Goal: Task Accomplishment & Management: Manage account settings

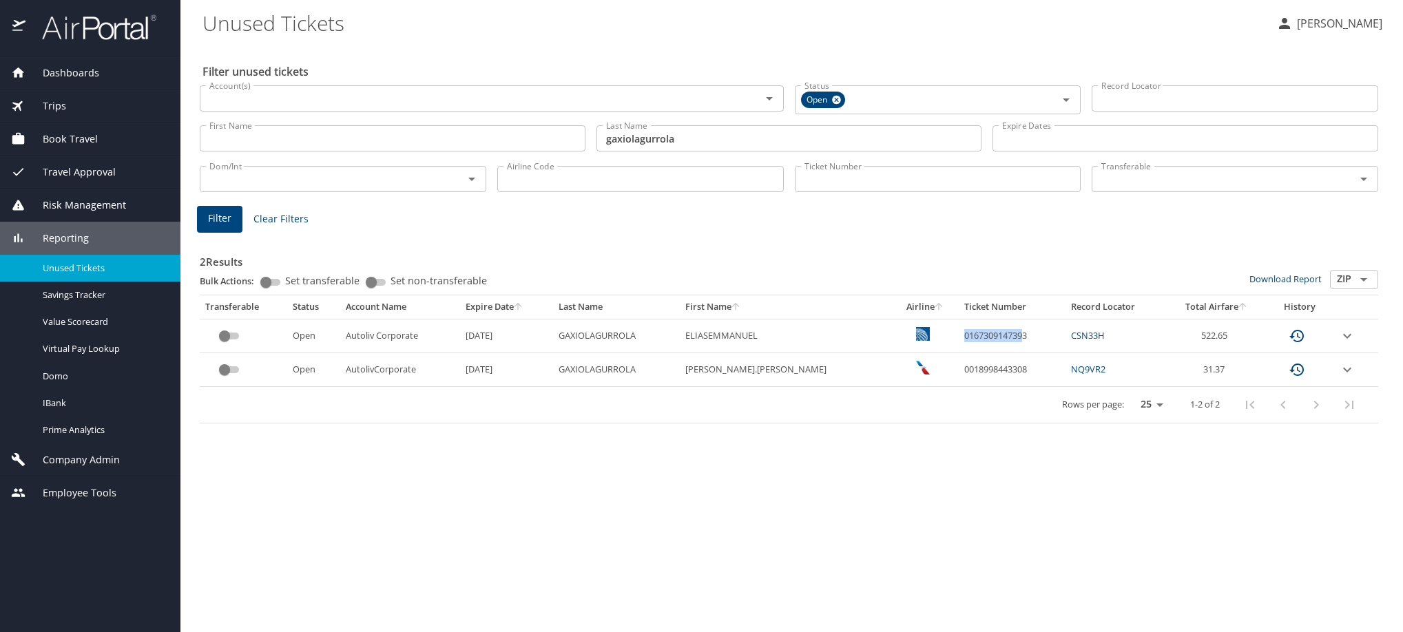
click at [1015, 353] on td "0167309147393" at bounding box center [1012, 336] width 107 height 34
click at [914, 387] on td "custom pagination table" at bounding box center [926, 370] width 66 height 34
drag, startPoint x: 930, startPoint y: 382, endPoint x: 1023, endPoint y: 384, distance: 93.0
click at [1023, 353] on td "0167309147393" at bounding box center [1012, 336] width 107 height 34
copy td "0167309147393"
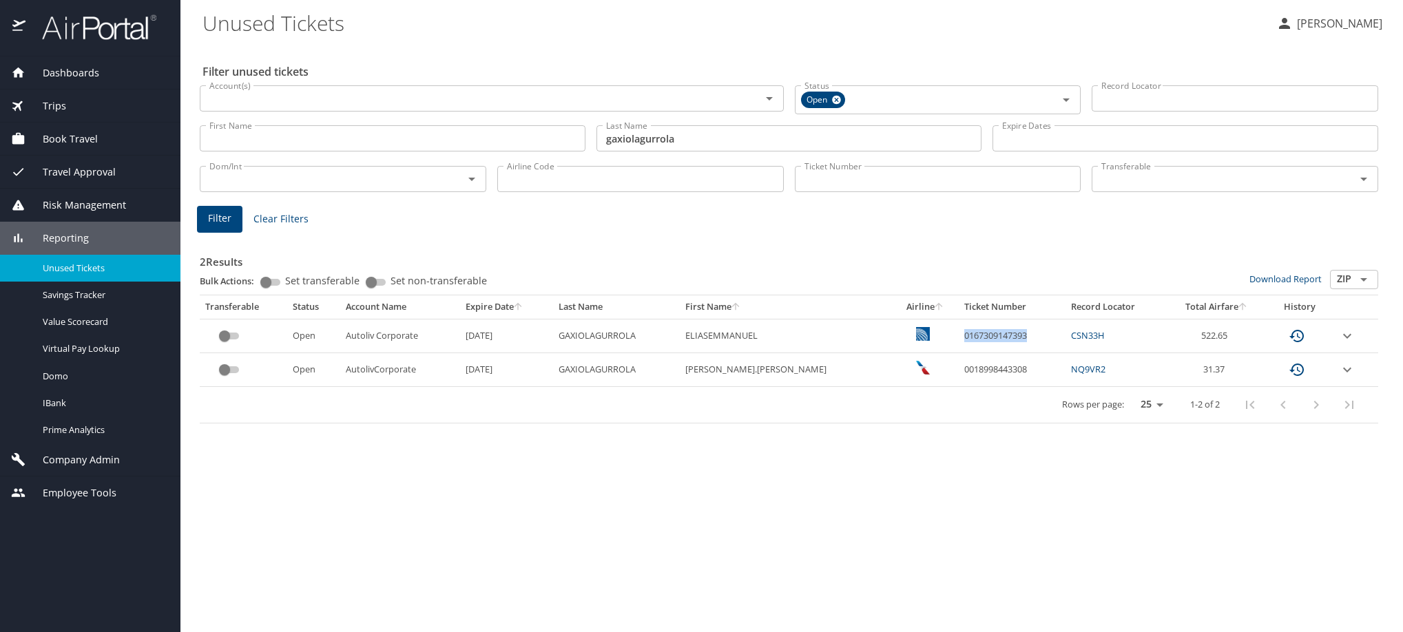
copy td "0167309147393"
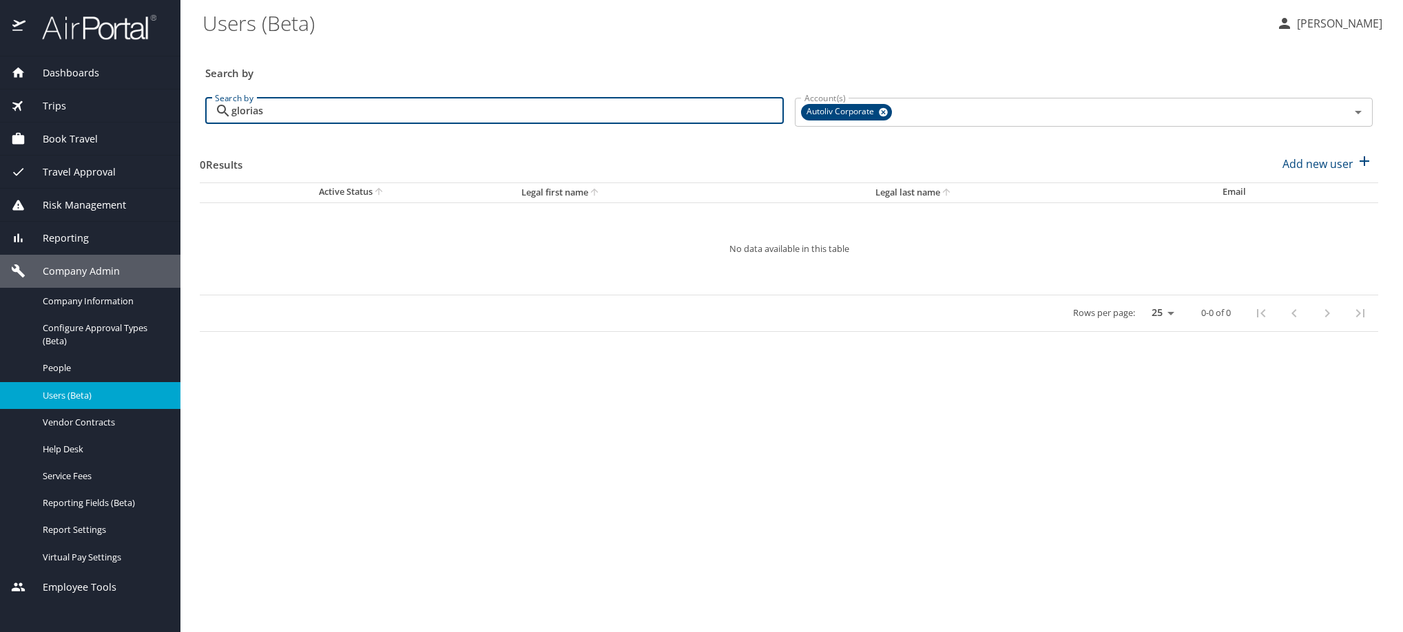
click at [167, 170] on div "Dashboards AirPortal 360™ Manager My Travel Dashboard Trips Airtinerary® Lookup…" at bounding box center [701, 316] width 1403 height 632
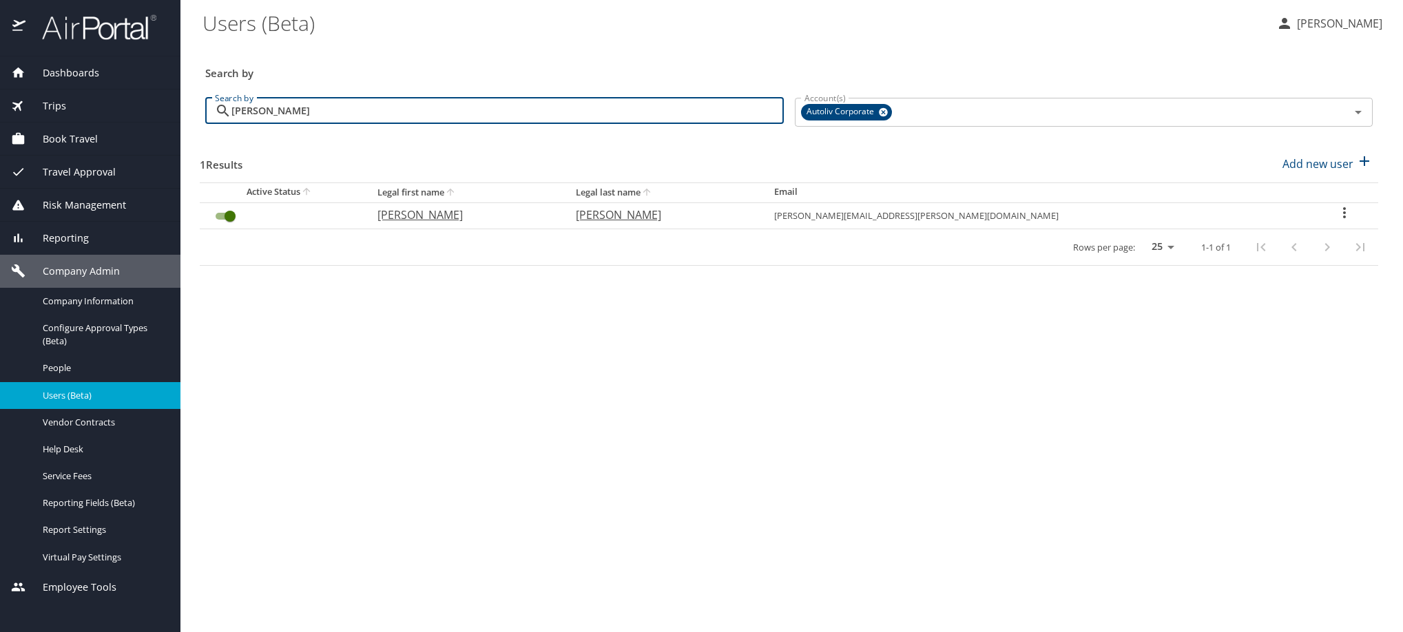
type input "borrego"
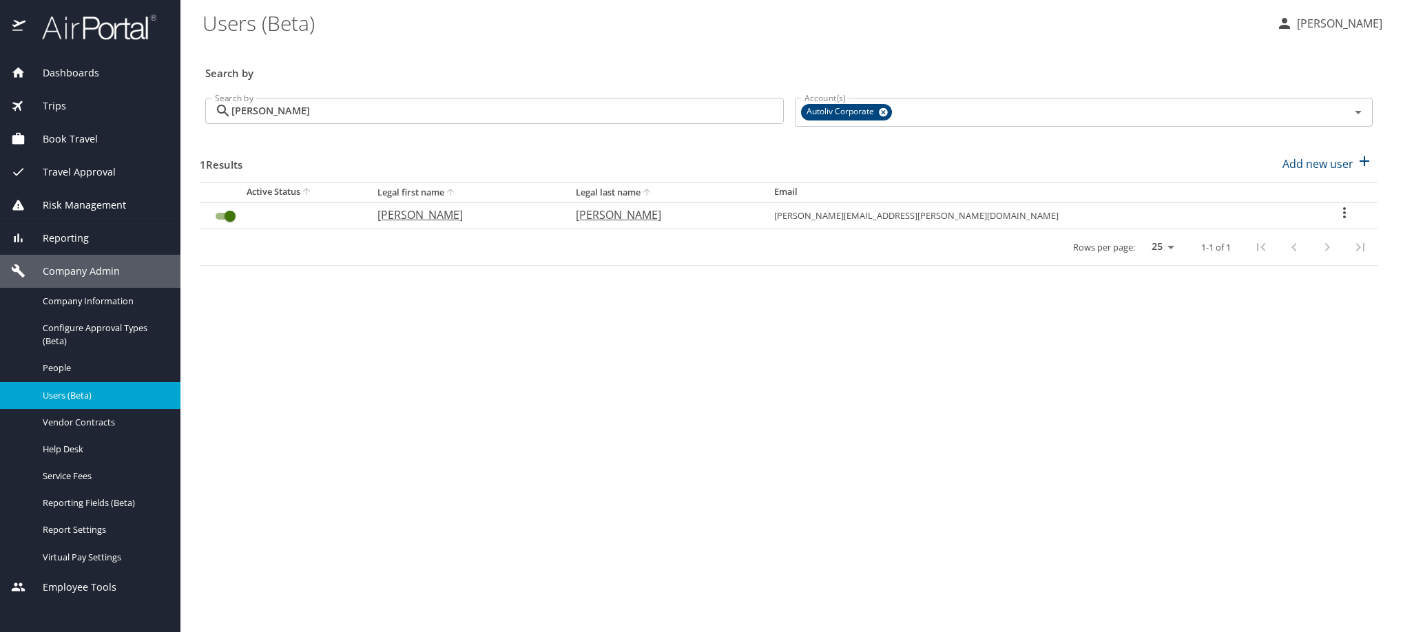
click at [1336, 221] on icon "User Search Table" at bounding box center [1344, 213] width 17 height 17
click at [1275, 253] on li "View profile" at bounding box center [1230, 241] width 200 height 25
select select "US"
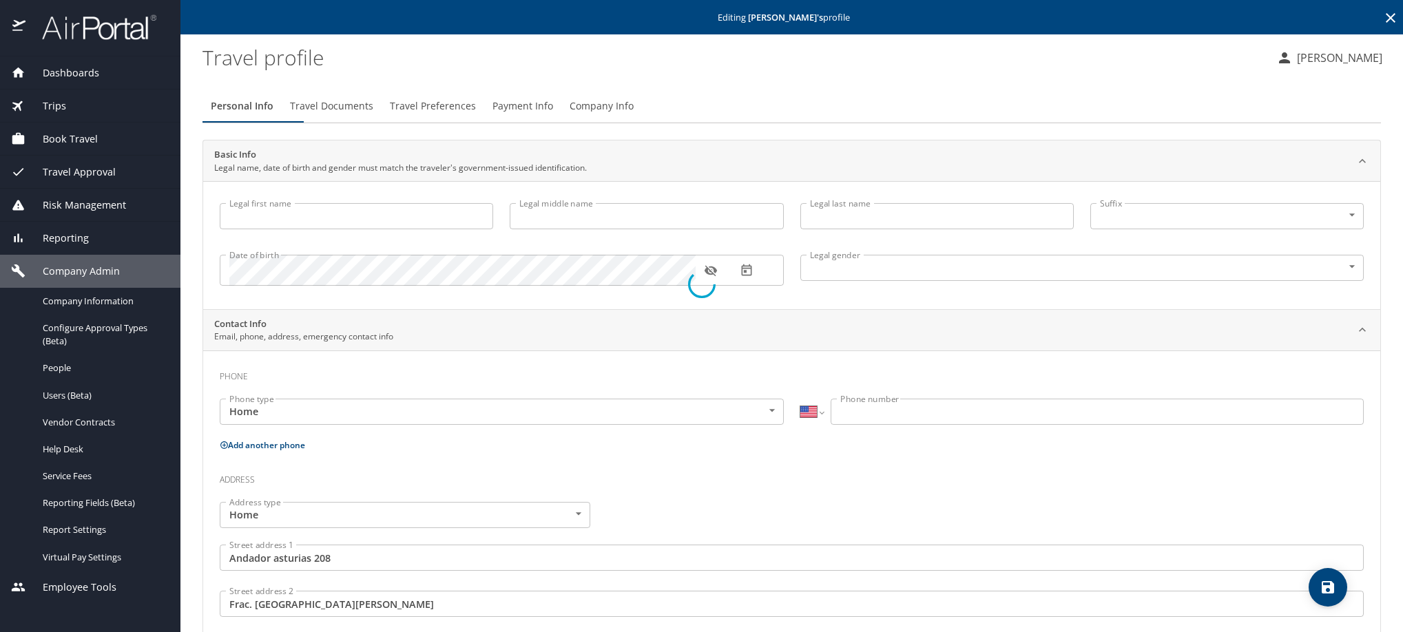
type input "[PERSON_NAME]"
type input "Sr"
type input "Undisclosed"
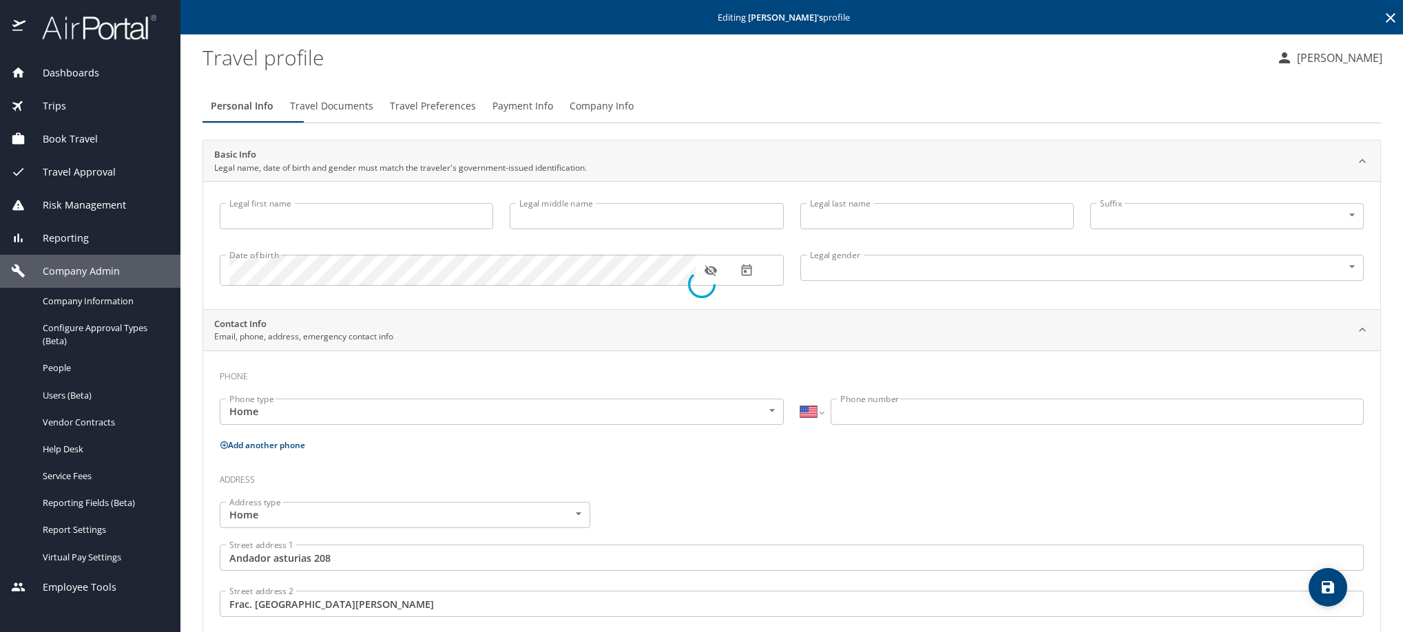
type input "[PERSON_NAME]"
select select "MX"
type input "461 126 8053"
type input "[EMAIL_ADDRESS][DOMAIN_NAME]"
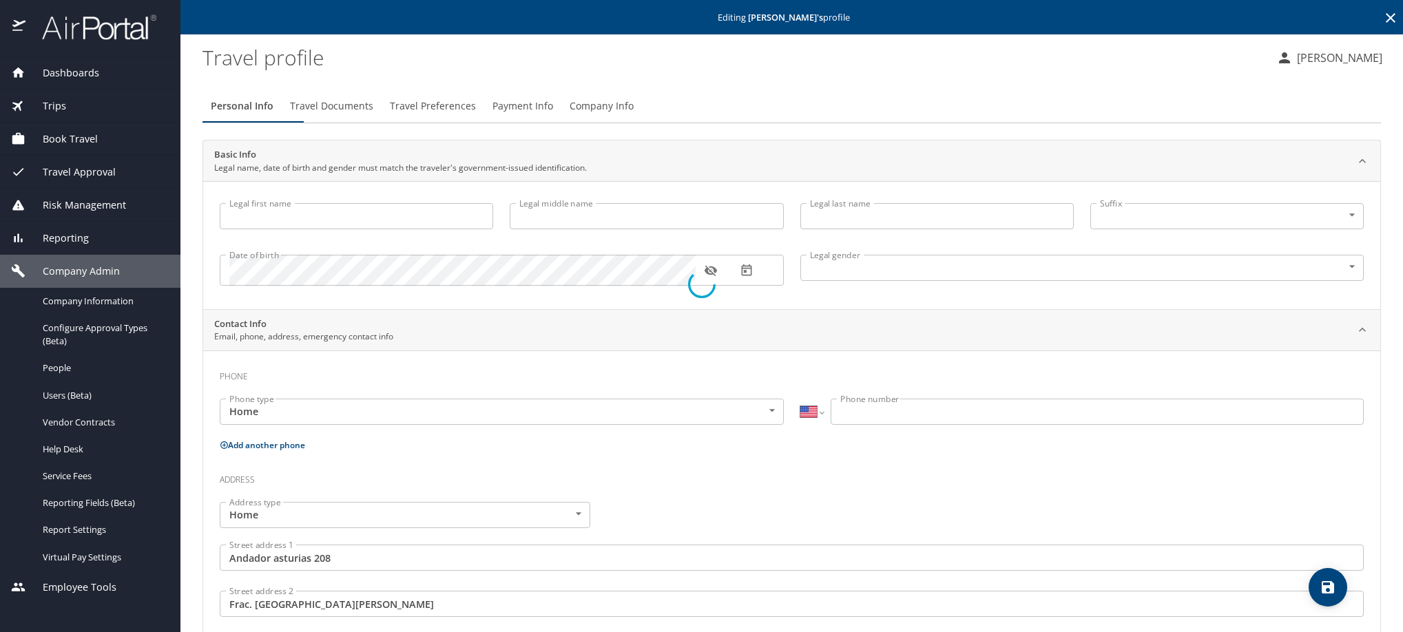
type input "[GEOGRAPHIC_DATA]"
select select "MX"
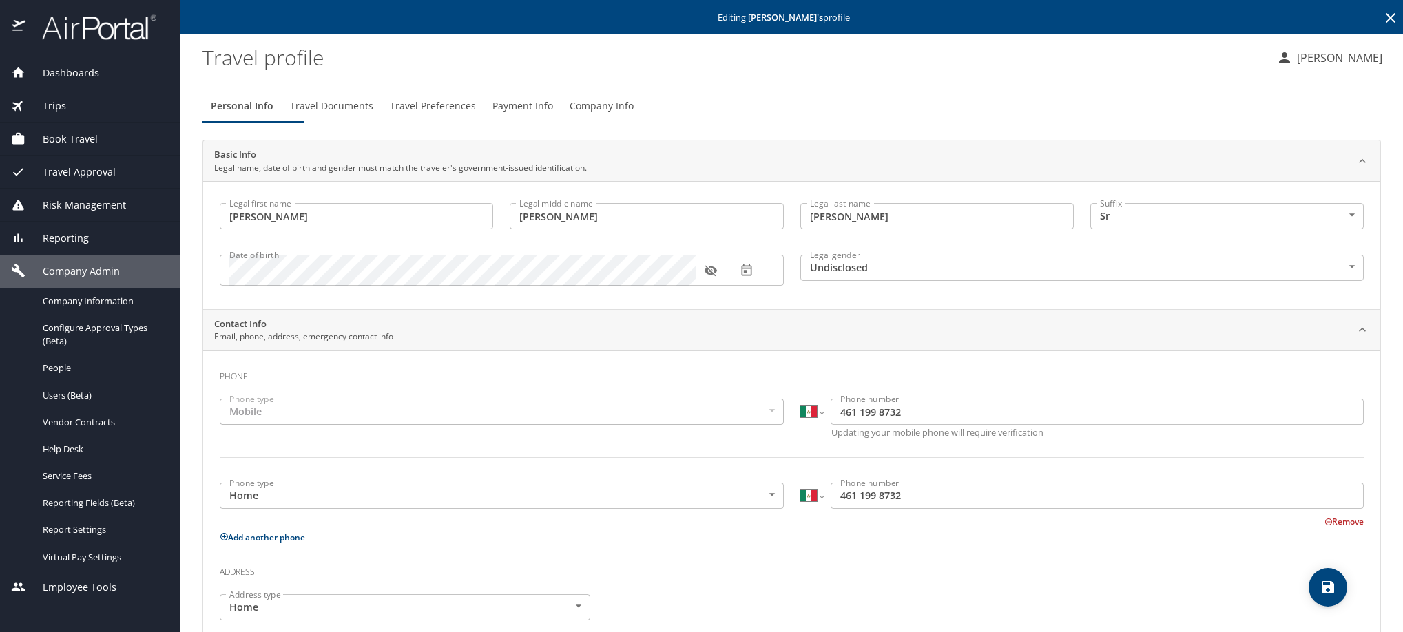
drag, startPoint x: 453, startPoint y: 118, endPoint x: 446, endPoint y: 125, distance: 9.7
click at [455, 115] on span "Travel Preferences" at bounding box center [433, 106] width 86 height 17
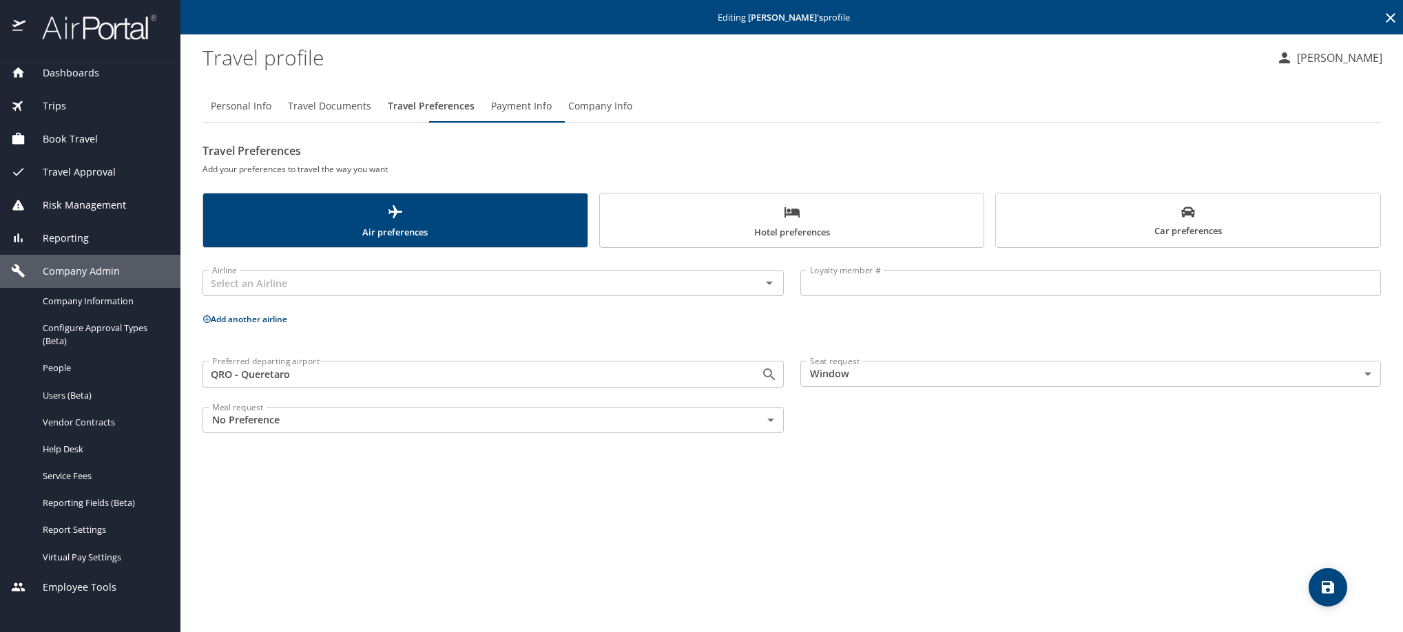
click at [255, 115] on span "Personal Info" at bounding box center [241, 106] width 61 height 17
select select "MX"
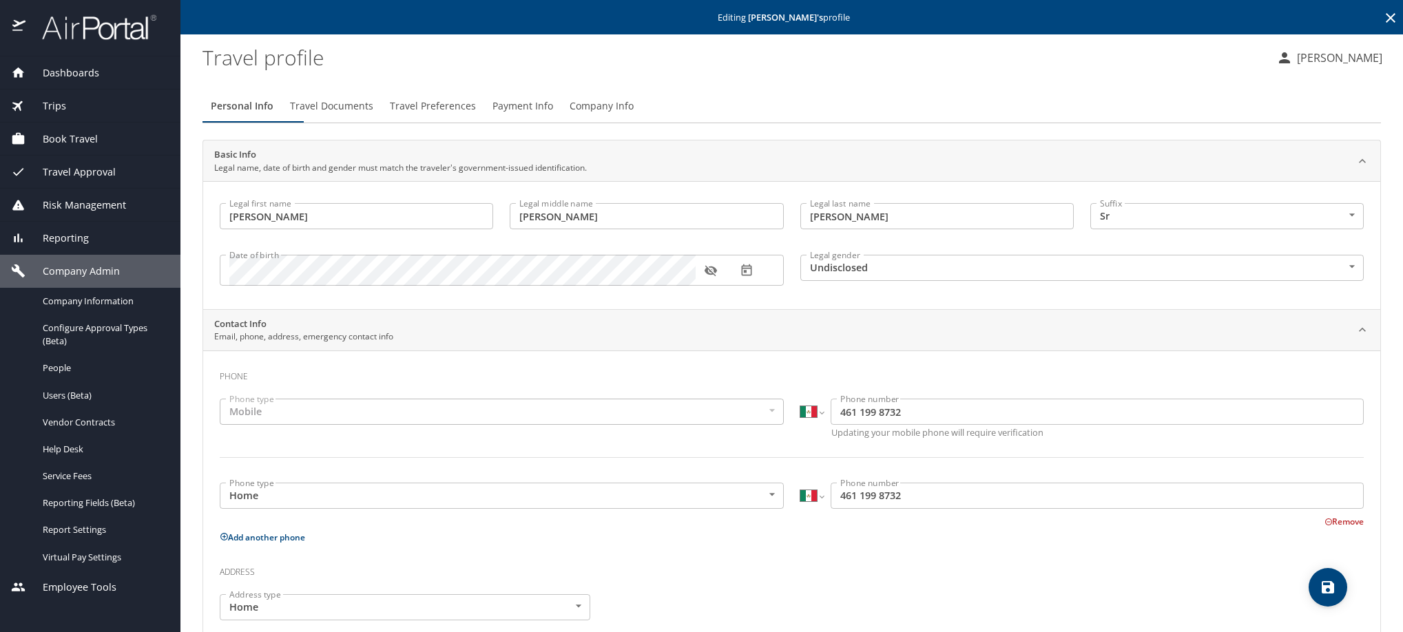
click at [711, 278] on icon "button" at bounding box center [711, 271] width 14 height 14
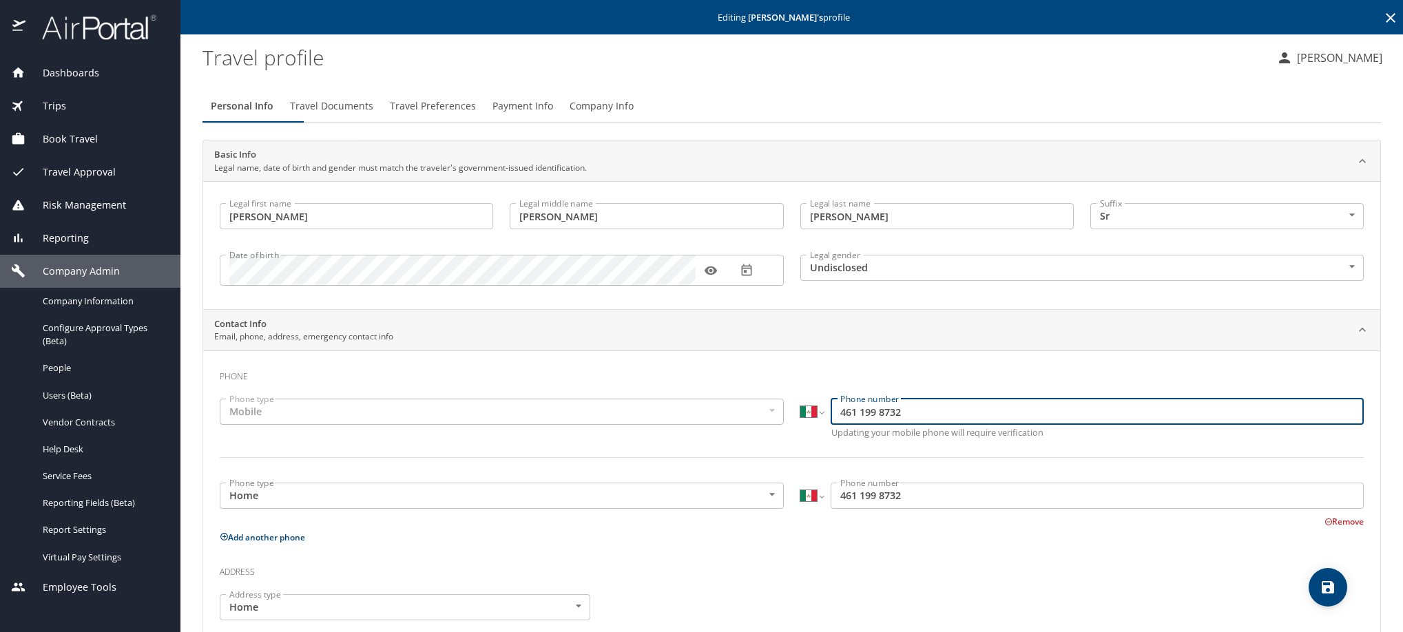
drag, startPoint x: 958, startPoint y: 438, endPoint x: 769, endPoint y: 459, distance: 189.3
click at [774, 463] on div "Phone type Mobile Mobile Phone type International Afghanistan Åland Islands Alb…" at bounding box center [791, 437] width 1161 height 92
click at [468, 115] on span "Travel Preferences" at bounding box center [433, 106] width 86 height 17
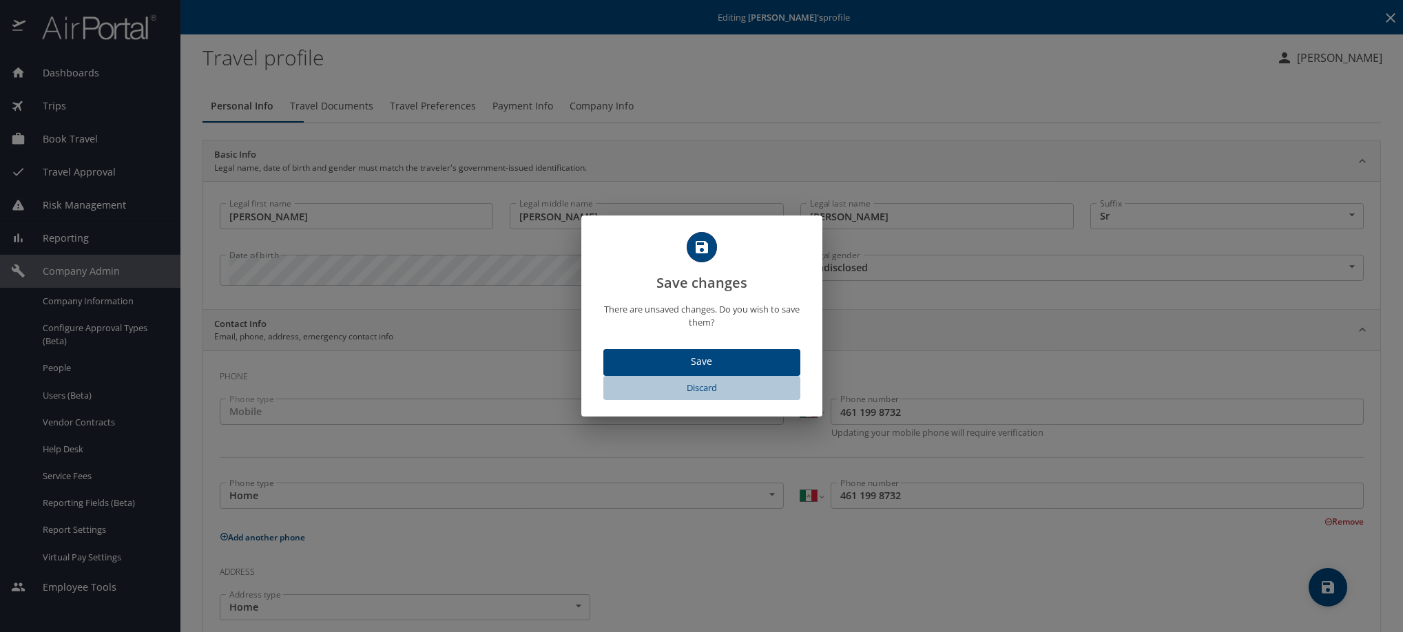
click at [688, 396] on span "Discard" at bounding box center [702, 388] width 186 height 16
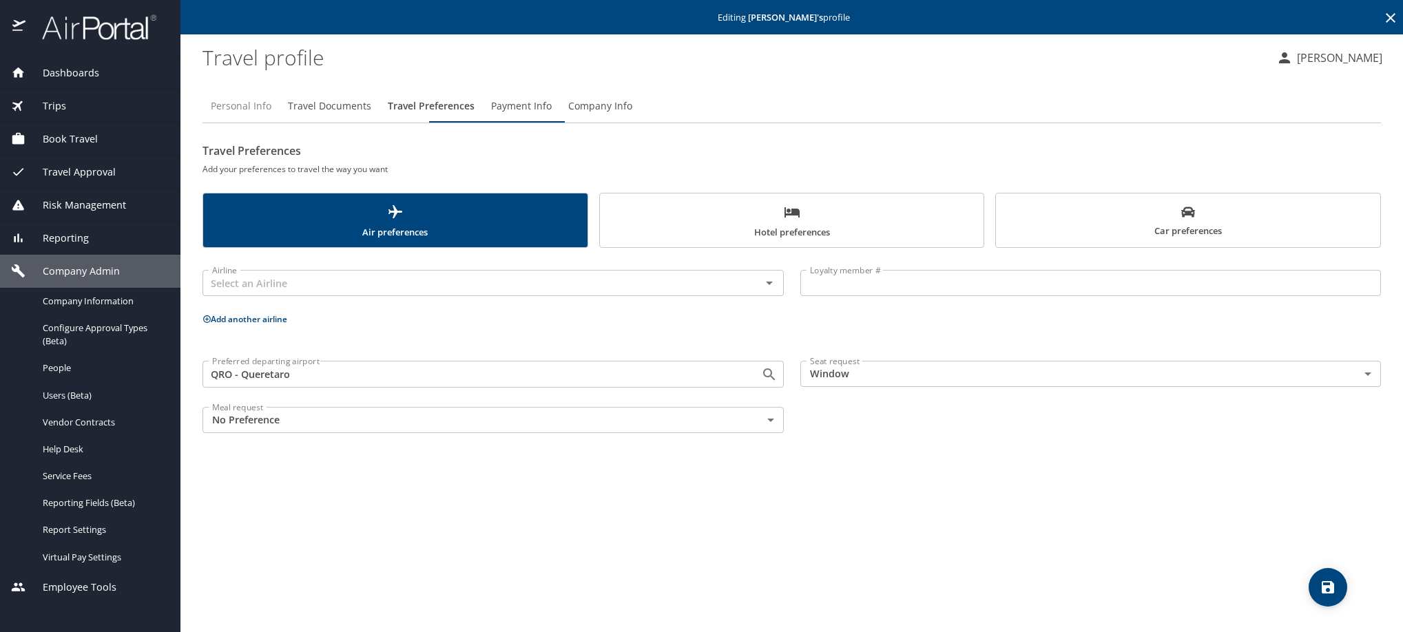
drag, startPoint x: 246, startPoint y: 108, endPoint x: 252, endPoint y: 118, distance: 11.5
click at [246, 110] on span "Personal Info" at bounding box center [241, 106] width 61 height 17
select select "MX"
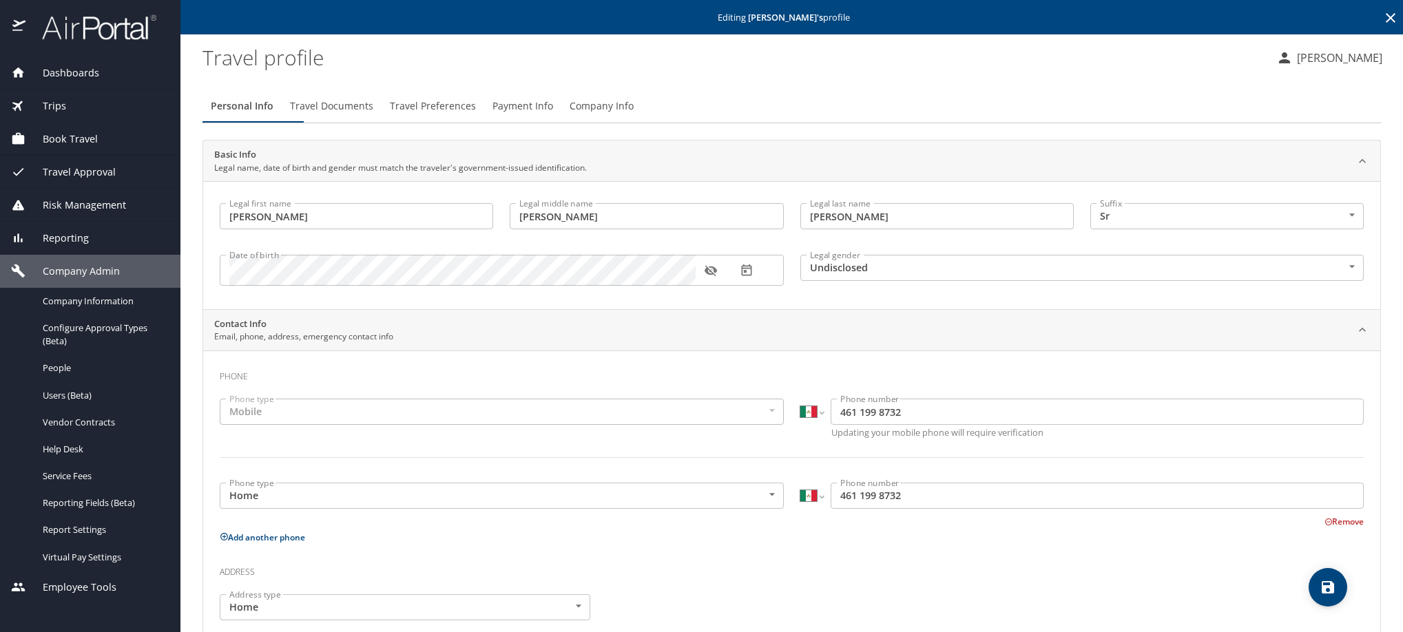
click at [714, 278] on icon "button" at bounding box center [711, 271] width 14 height 14
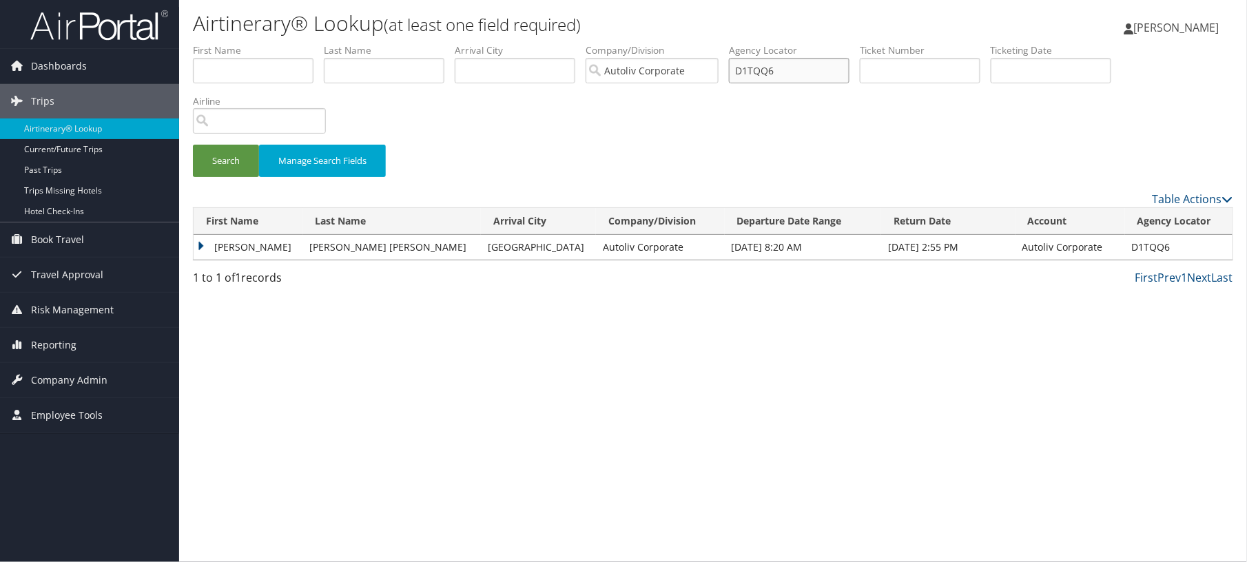
drag, startPoint x: 1020, startPoint y: 99, endPoint x: 910, endPoint y: 113, distance: 110.4
click at [910, 43] on ul "First Name Last Name Departure City Arrival City Company/Division Autoliv Corpo…" at bounding box center [713, 43] width 1040 height 0
paste input "9N8VC"
type input "D9N8VC"
click at [229, 177] on button "Search" at bounding box center [226, 161] width 66 height 32
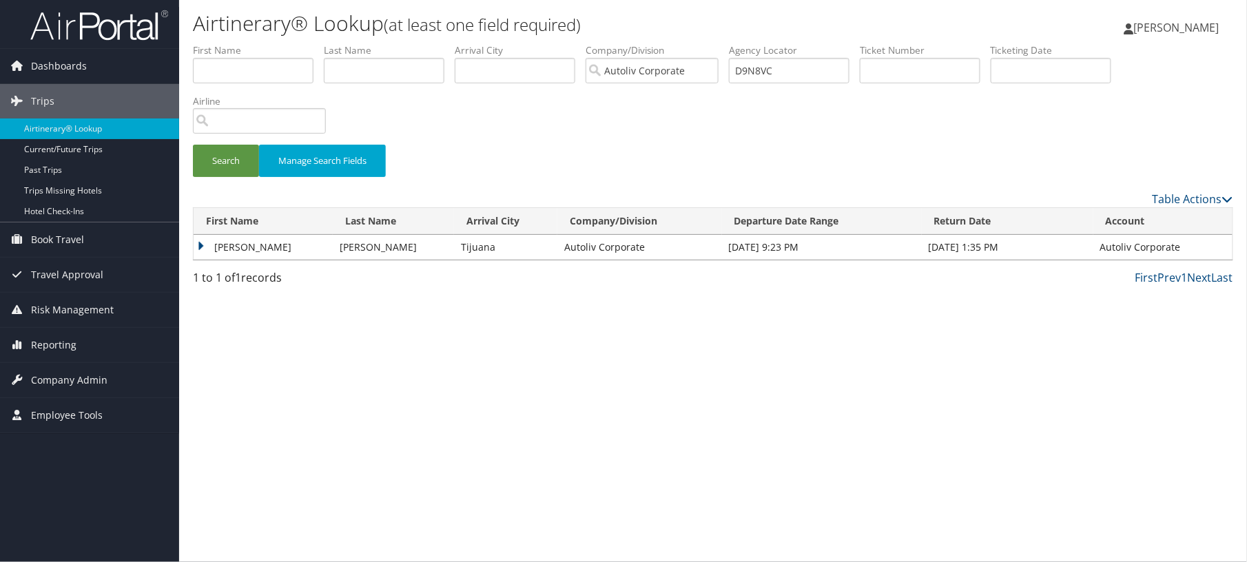
click at [243, 260] on td "HECTOR ALEJANDRO SR" at bounding box center [263, 247] width 139 height 25
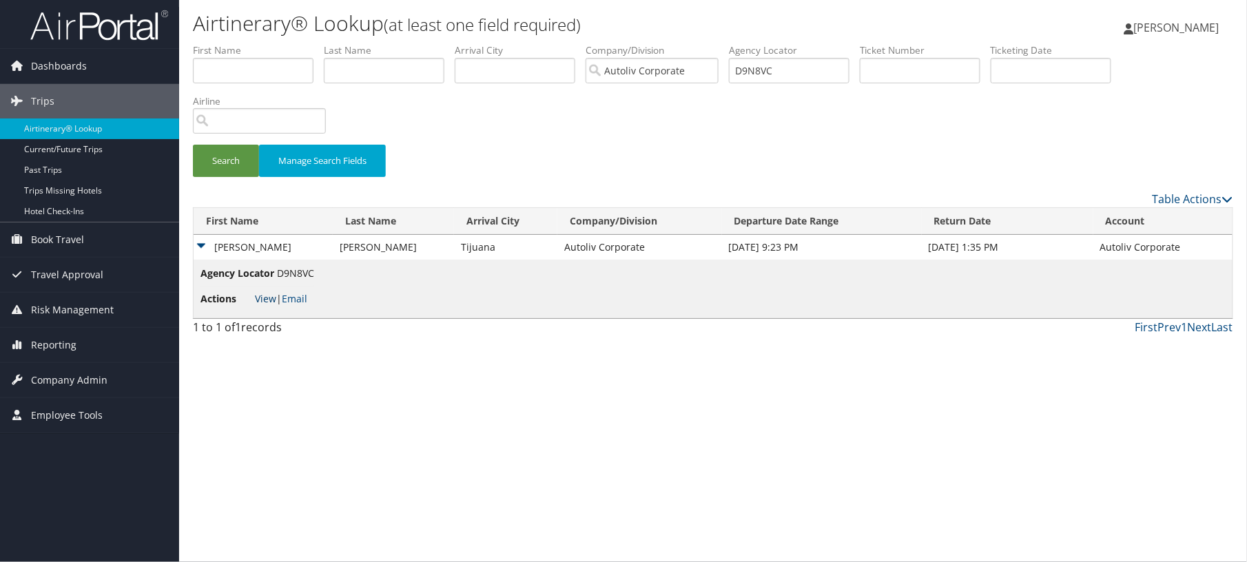
click at [273, 305] on link "View" at bounding box center [265, 298] width 21 height 13
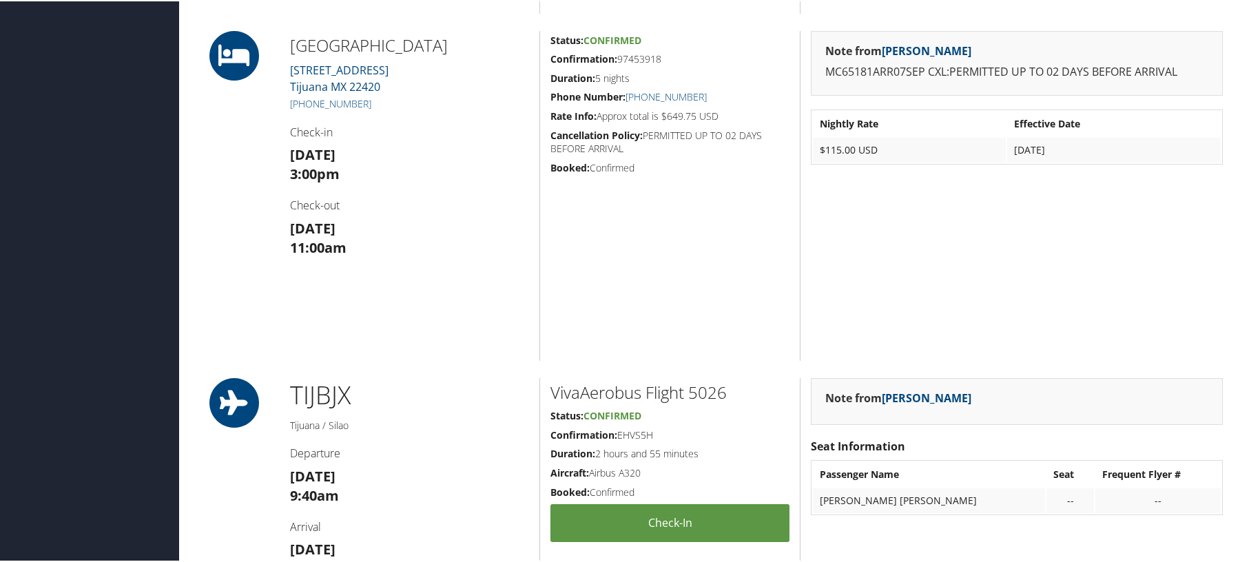
scroll to position [1102, 0]
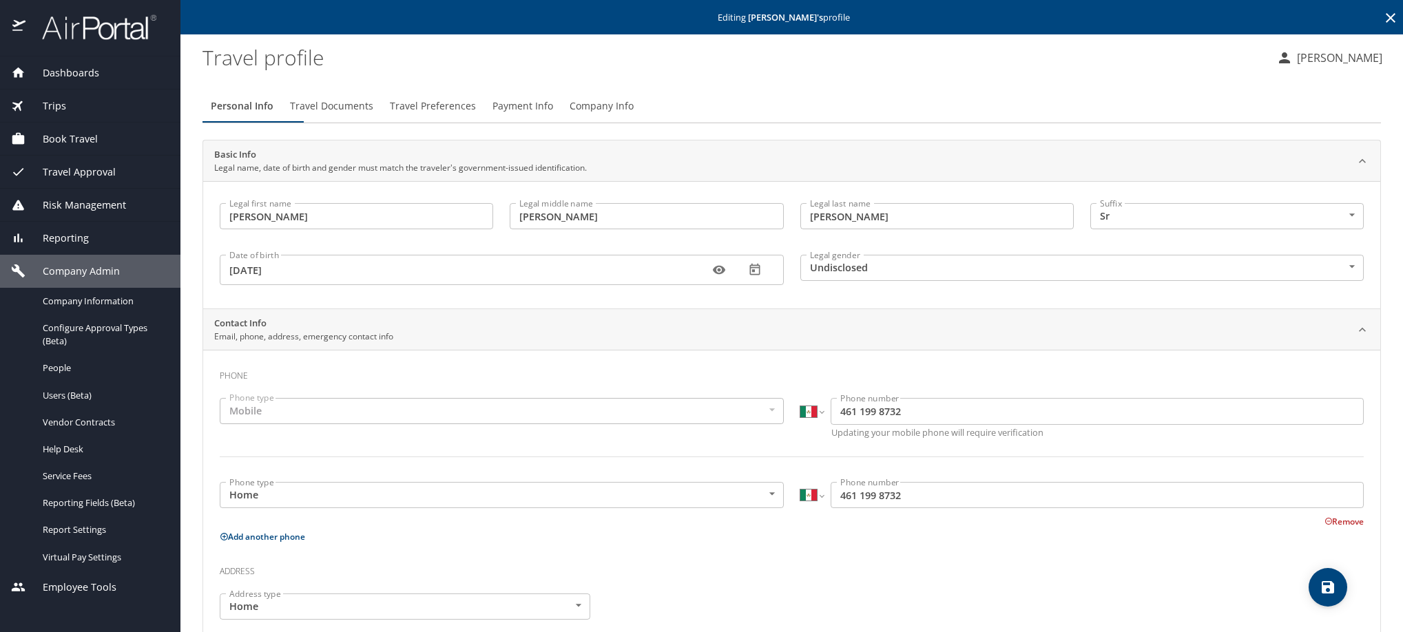
select select "MX"
click at [1383, 17] on icon at bounding box center [1391, 18] width 17 height 17
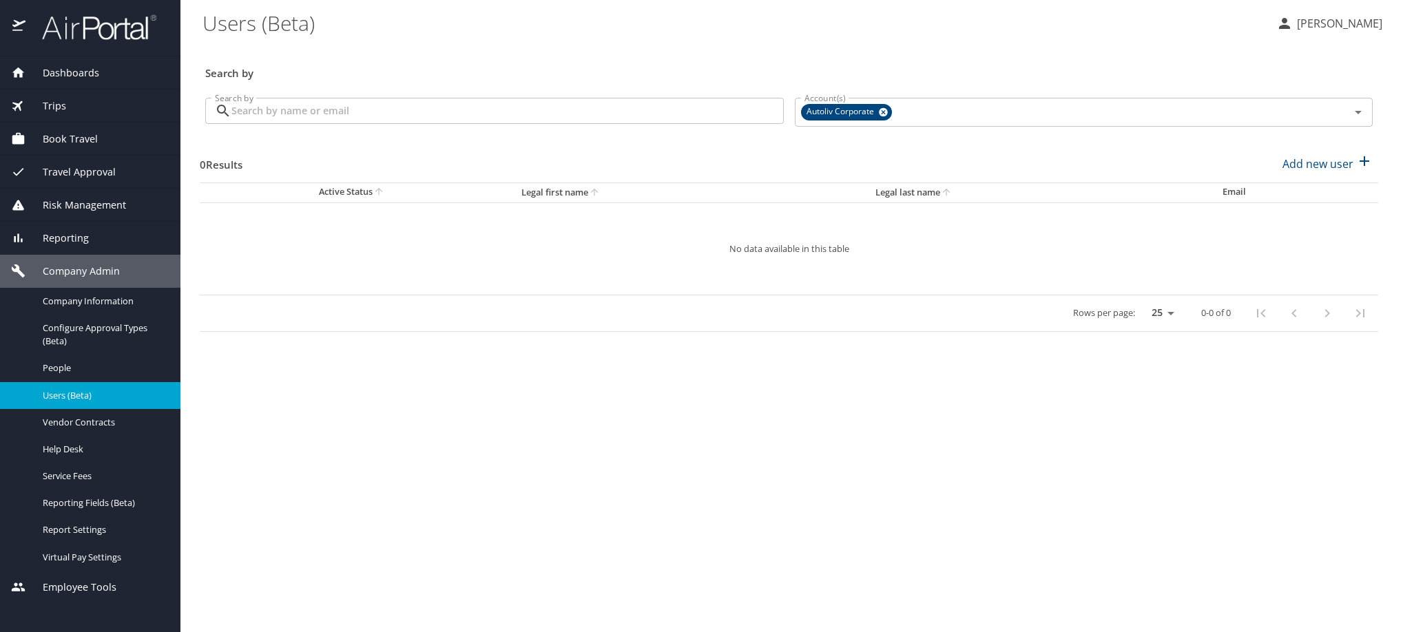
click at [443, 122] on input "Search by" at bounding box center [507, 111] width 552 height 26
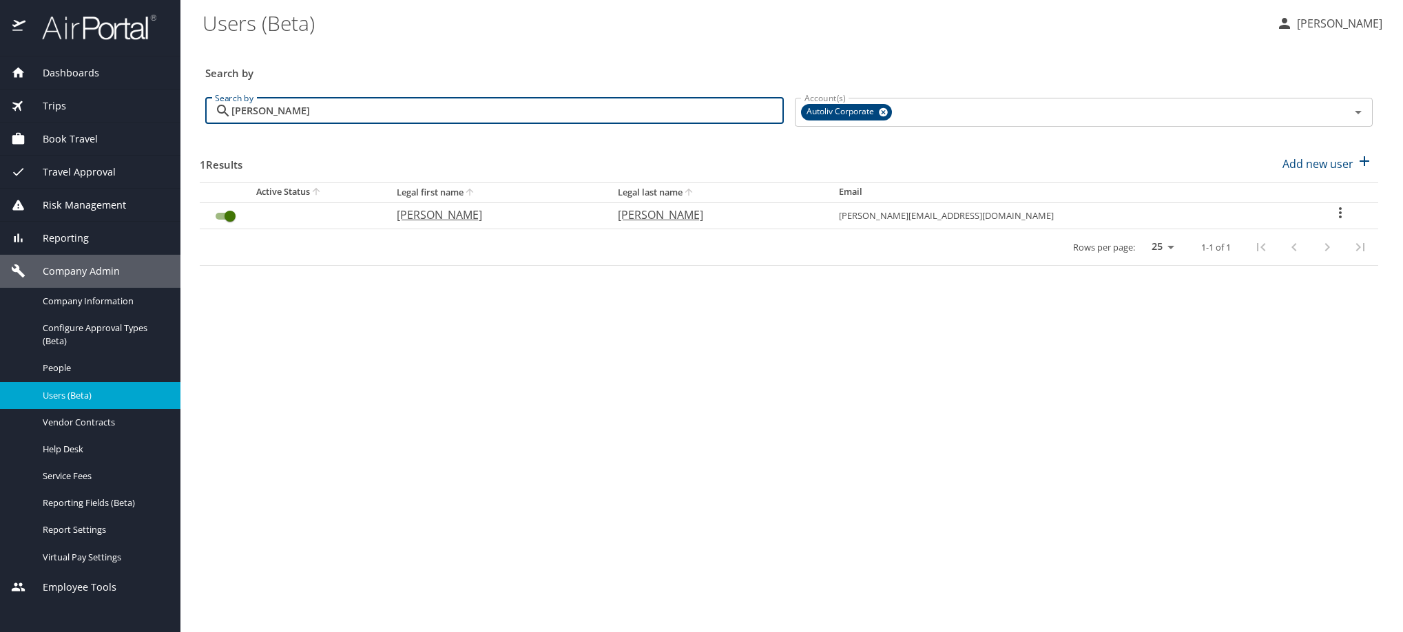
type input "[PERSON_NAME]"
click at [1340, 221] on icon "User Search Table" at bounding box center [1340, 213] width 17 height 17
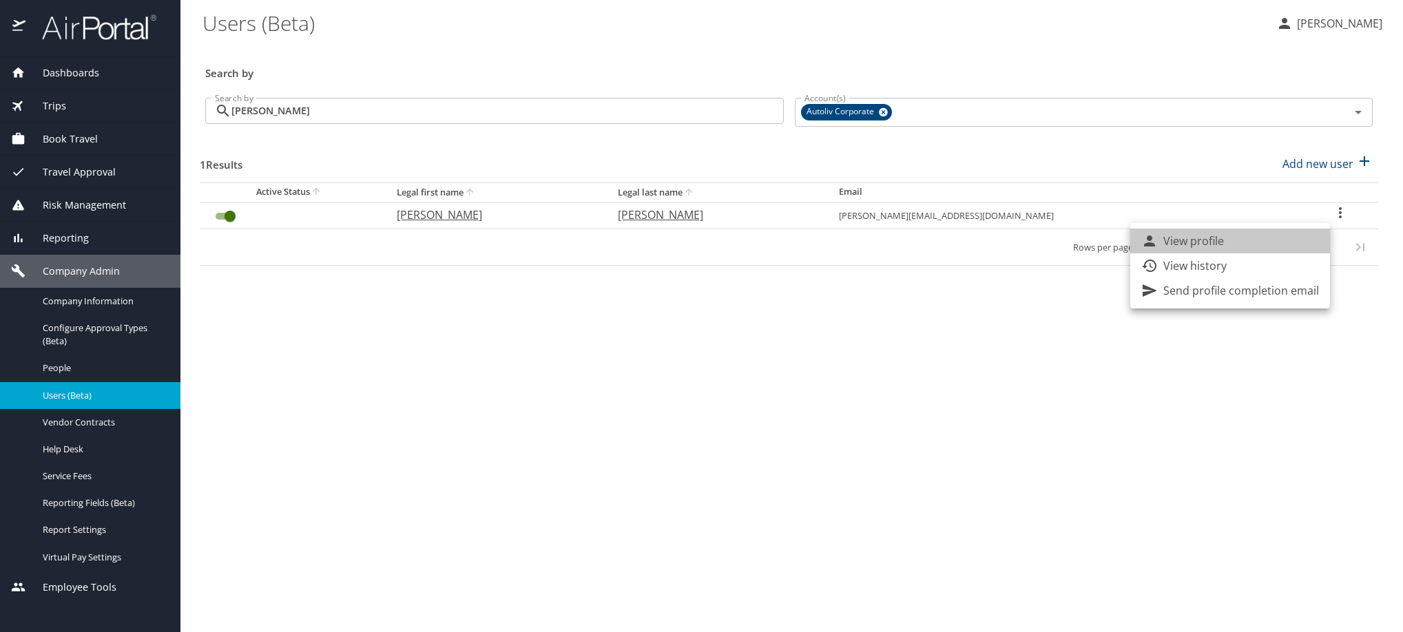
click at [1201, 245] on p "View profile" at bounding box center [1193, 241] width 61 height 17
select select "US"
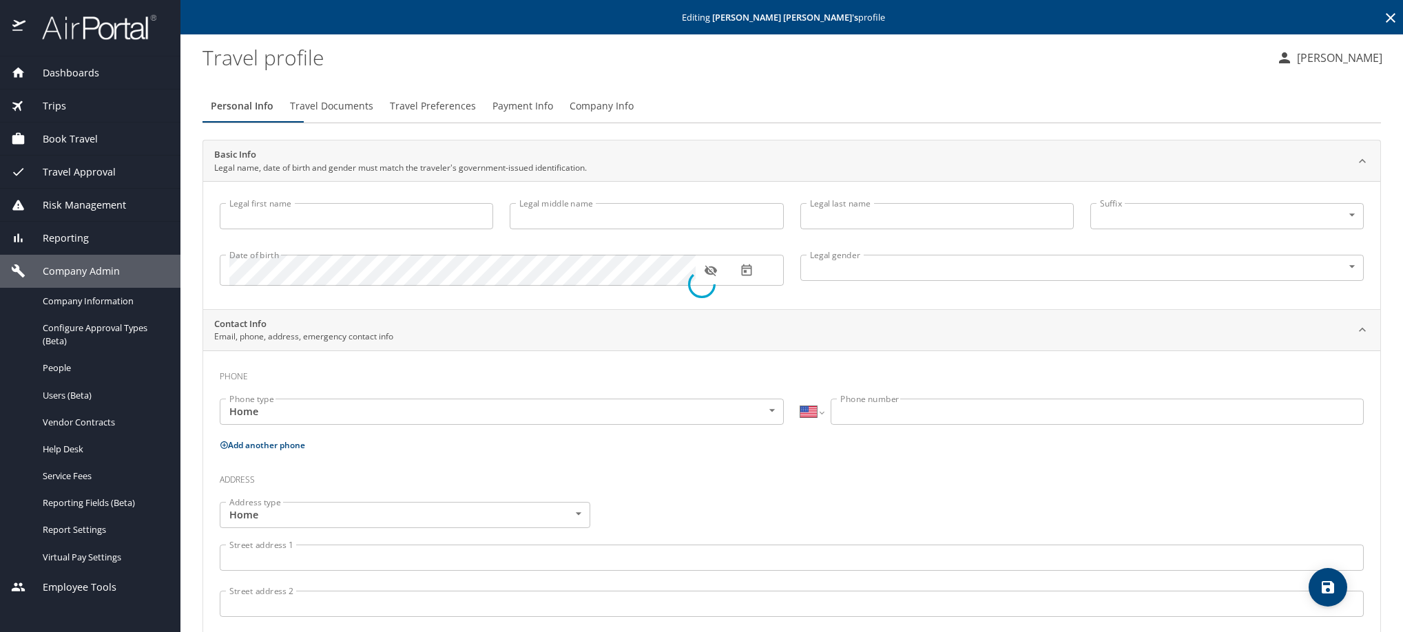
type input "[PERSON_NAME]"
type input "[DEMOGRAPHIC_DATA]"
type input "[PERSON_NAME]"
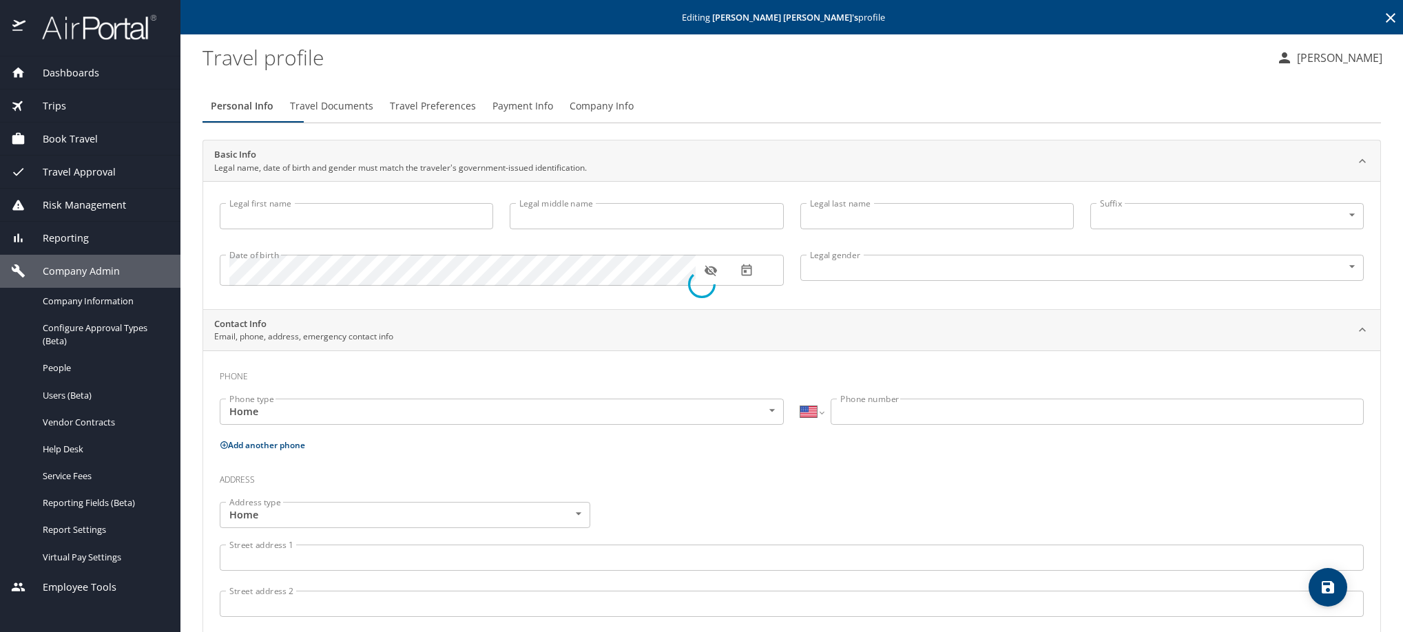
type input "Pe A"
select select "MX"
type input "[PHONE_NUMBER]"
select select "MX"
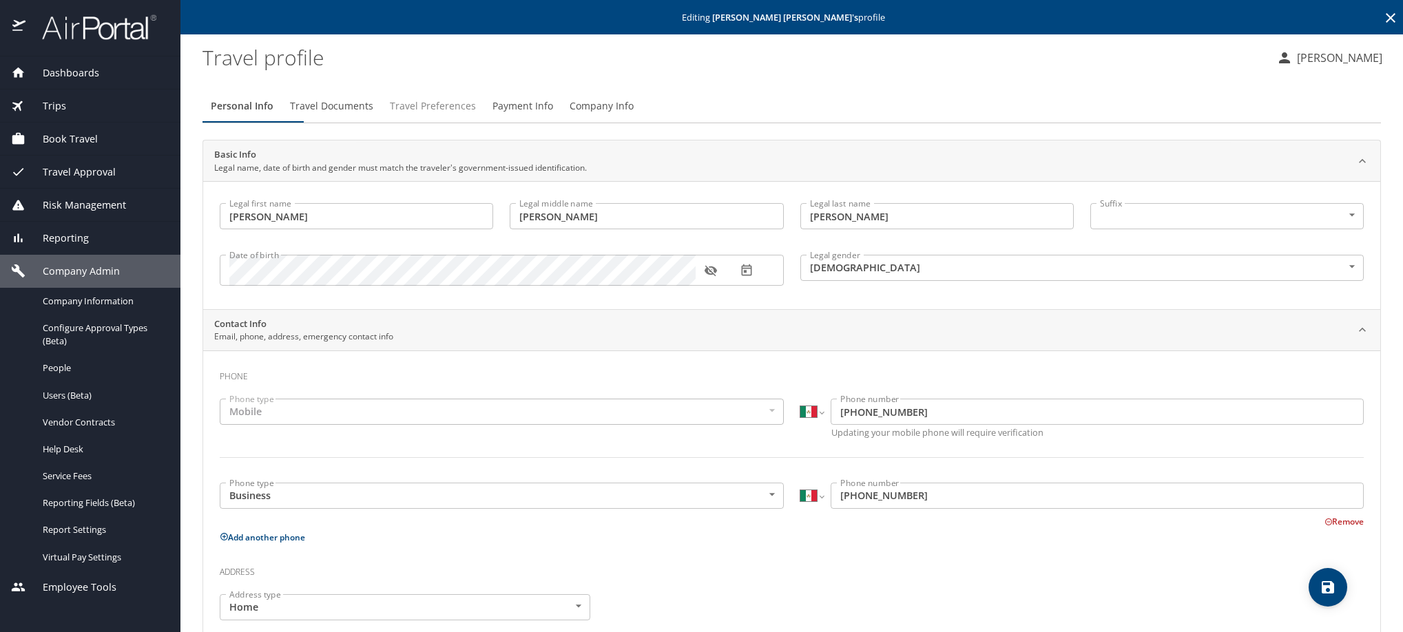
click at [475, 115] on span "Travel Preferences" at bounding box center [433, 106] width 86 height 17
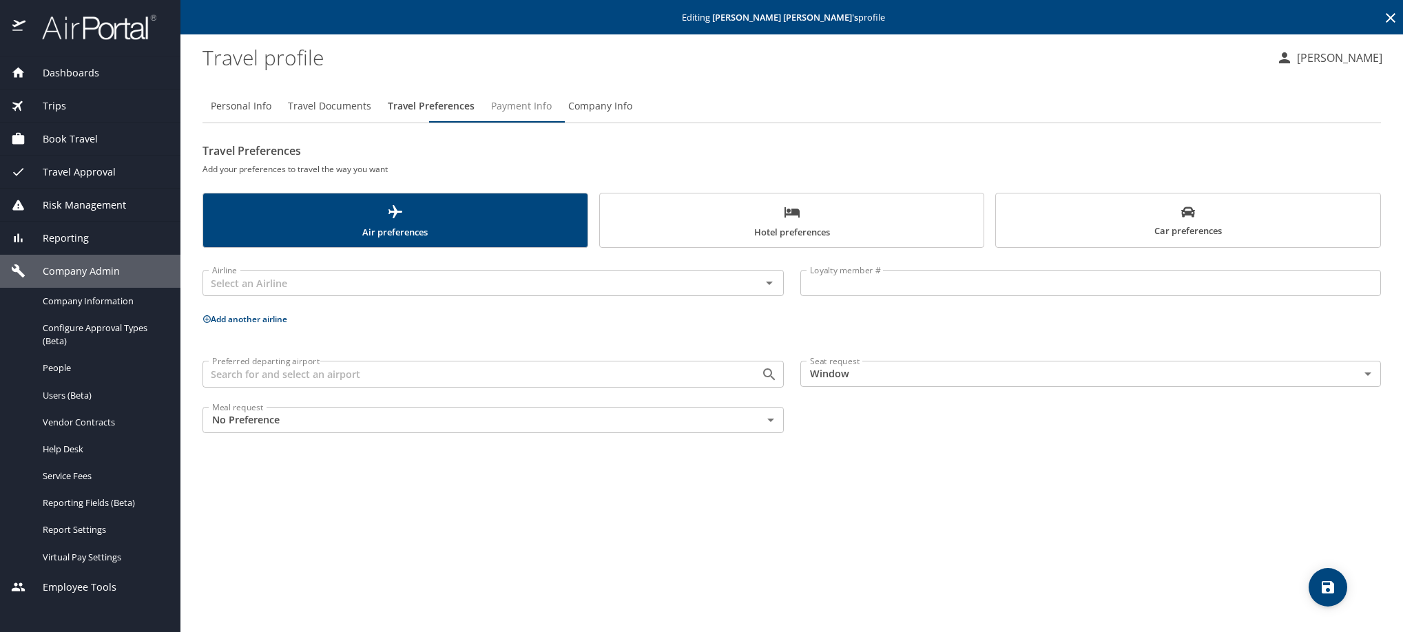
drag, startPoint x: 588, startPoint y: 118, endPoint x: 592, endPoint y: 130, distance: 13.1
click at [552, 115] on span "Payment Info" at bounding box center [521, 106] width 61 height 17
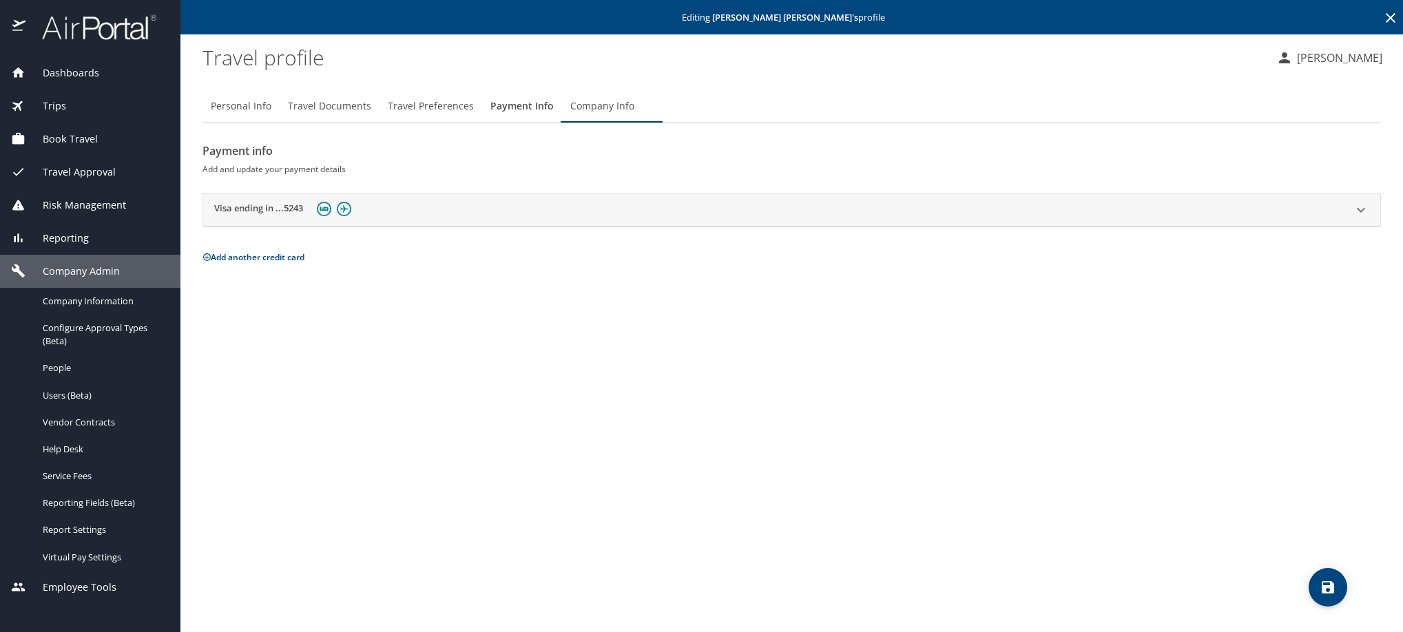
click at [286, 218] on h2 "Visa ending in ...5243" at bounding box center [258, 210] width 89 height 17
